Goal: Information Seeking & Learning: Learn about a topic

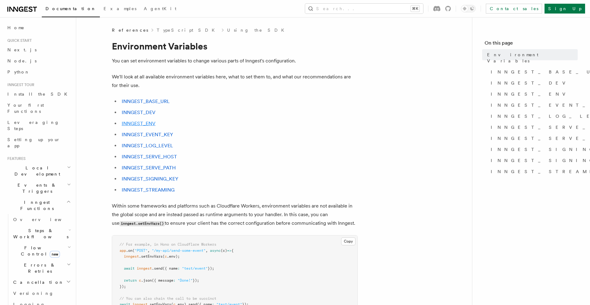
click at [150, 125] on link "INNGEST_ENV" at bounding box center [139, 123] width 34 height 6
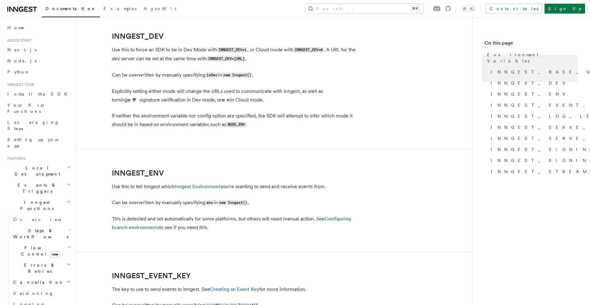
scroll to position [597, 0]
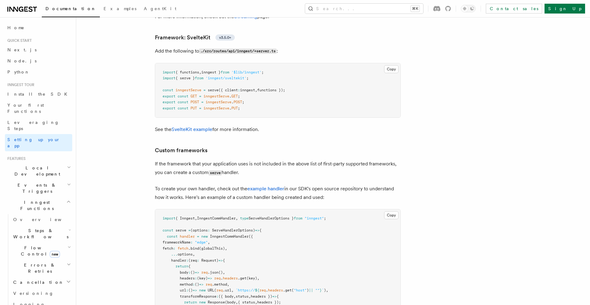
scroll to position [3030, 0]
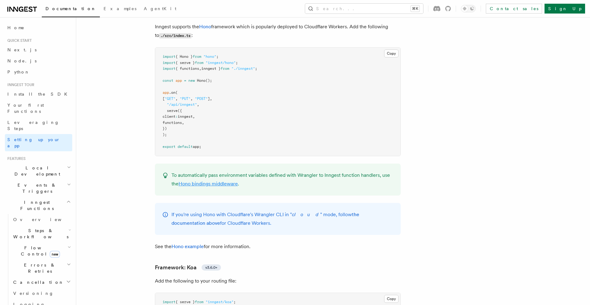
click at [232, 181] on link "Hono bindings middleware" at bounding box center [207, 184] width 59 height 6
